Goal: Task Accomplishment & Management: Manage account settings

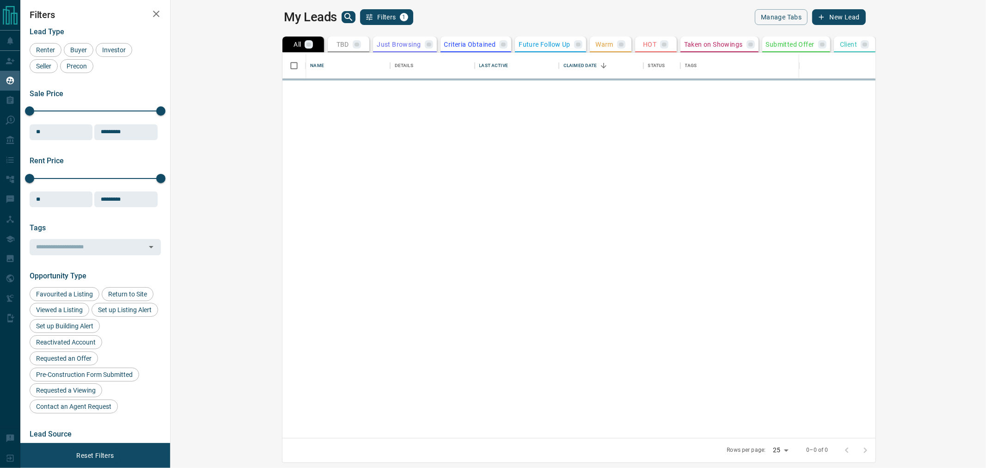
scroll to position [377, 803]
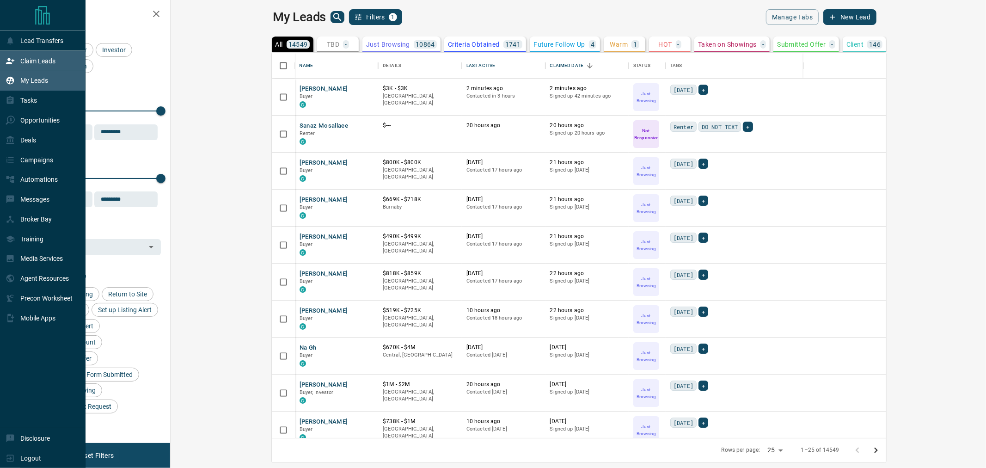
click at [21, 61] on p "Claim Leads" at bounding box center [37, 60] width 35 height 7
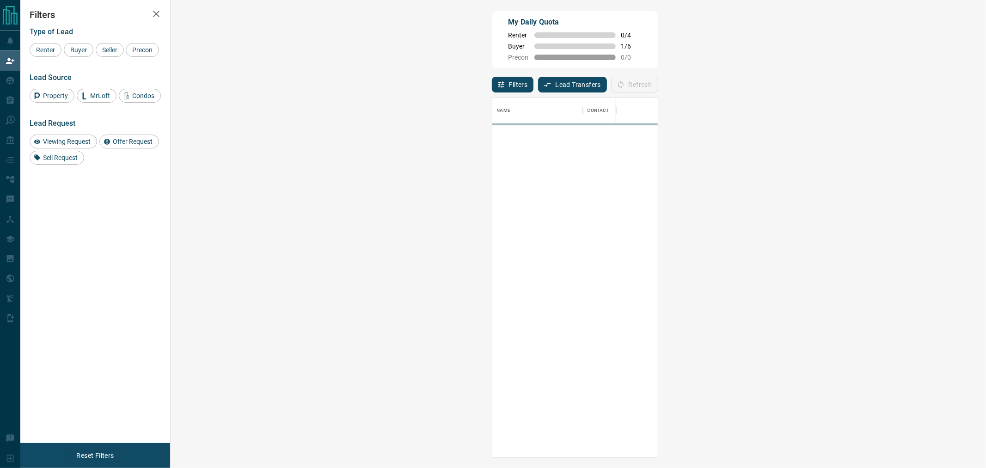
scroll to position [352, 788]
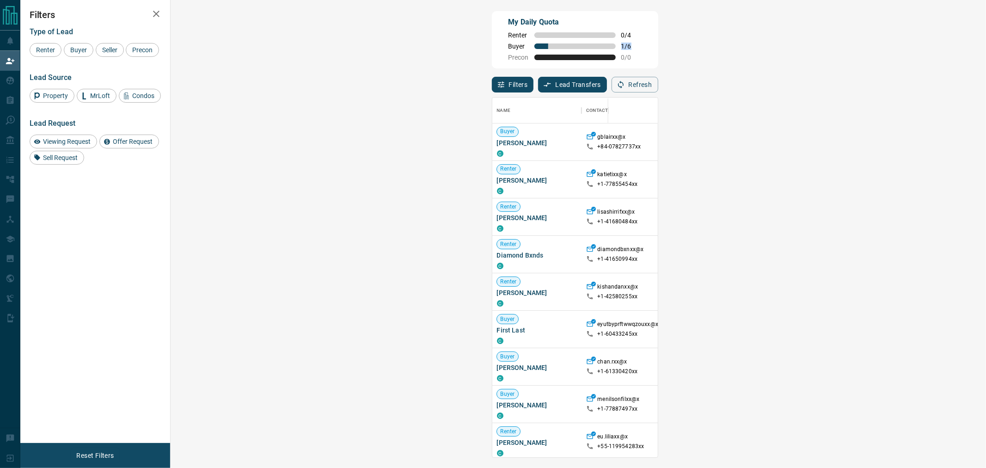
drag, startPoint x: 317, startPoint y: 47, endPoint x: 305, endPoint y: 47, distance: 11.6
click at [509, 47] on div "Buyer 1 / 6" at bounding box center [575, 46] width 133 height 7
click at [492, 77] on div "Filters Lead Transfers 0 Refresh" at bounding box center [575, 80] width 166 height 24
click at [158, 15] on icon "button" at bounding box center [156, 14] width 6 height 6
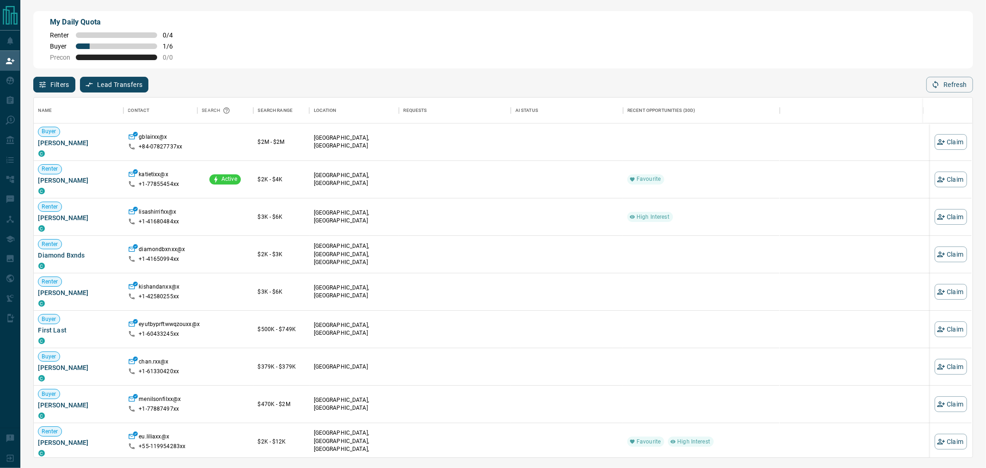
scroll to position [352, 931]
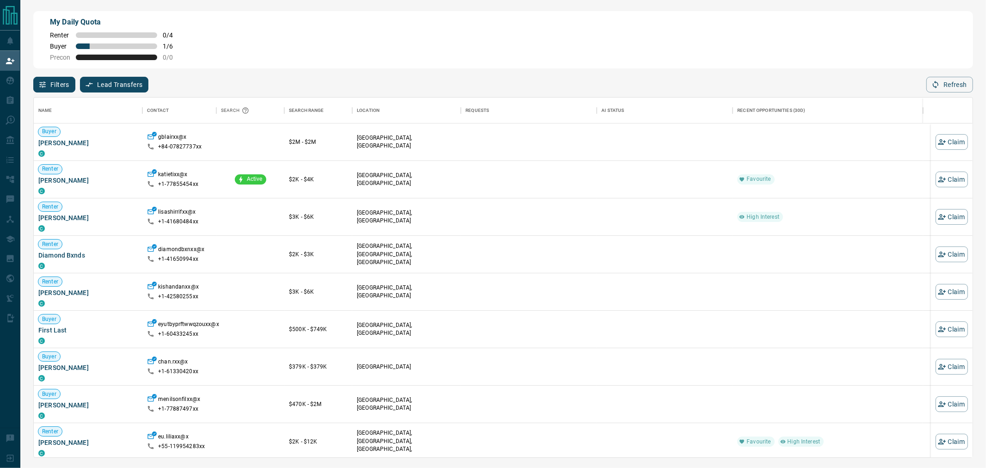
click at [300, 71] on div "Filters Lead Transfers 0 Refresh" at bounding box center [503, 80] width 940 height 24
click at [259, 84] on div "Filters Lead Transfers 0 Refresh" at bounding box center [503, 80] width 940 height 24
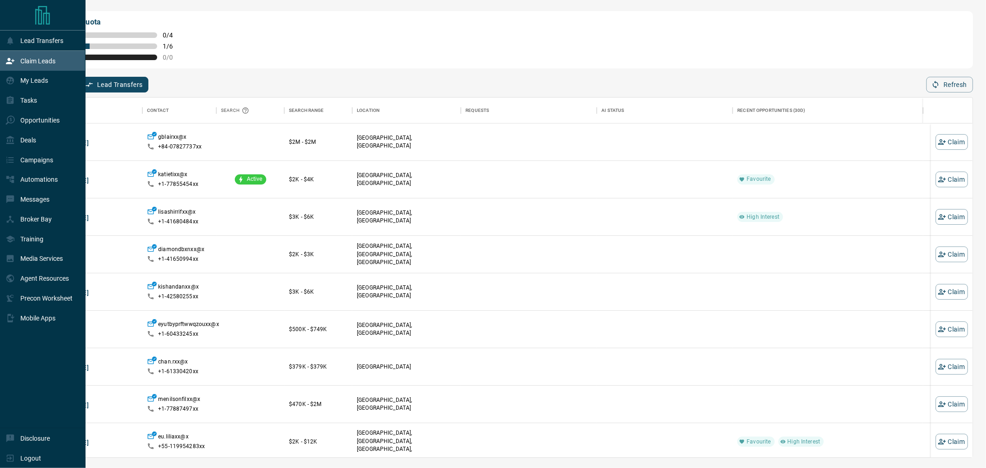
click at [22, 59] on p "Claim Leads" at bounding box center [37, 60] width 35 height 7
click at [19, 62] on div "Claim Leads" at bounding box center [31, 60] width 50 height 15
